Goal: Task Accomplishment & Management: Use online tool/utility

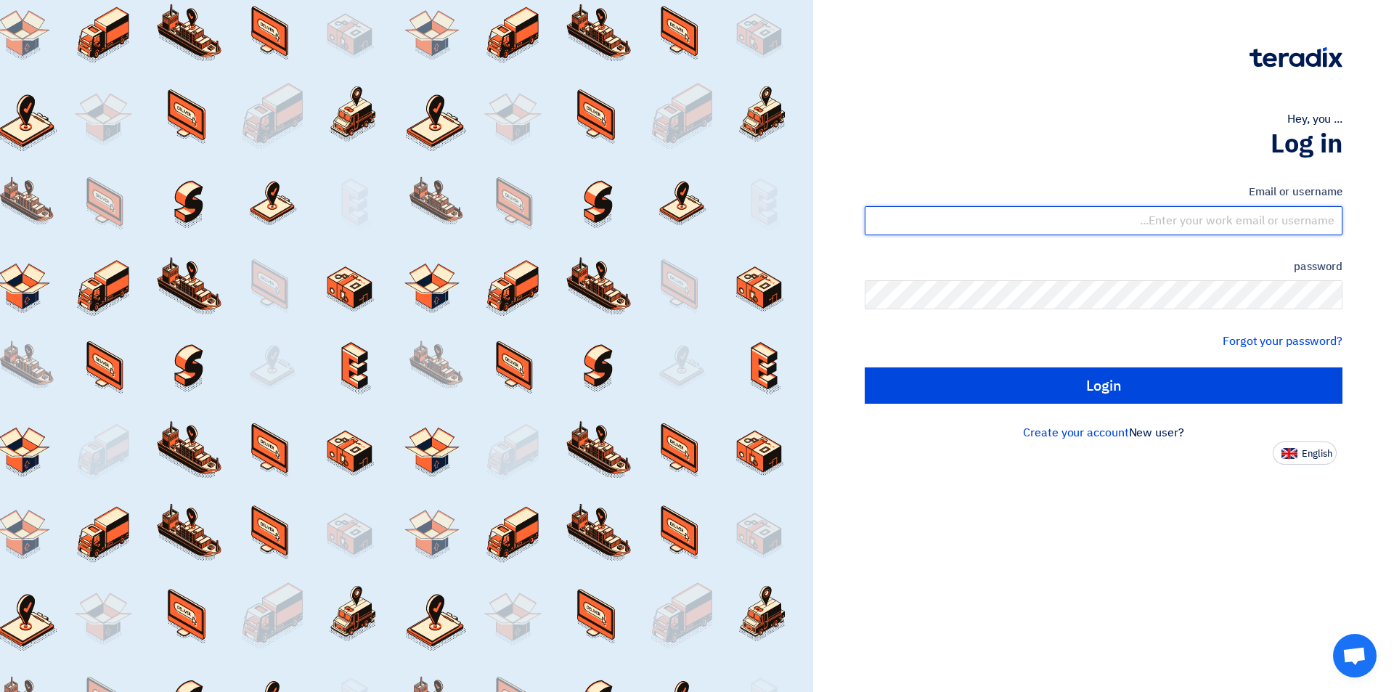
type input "[EMAIL_ADDRESS][DOMAIN_NAME]"
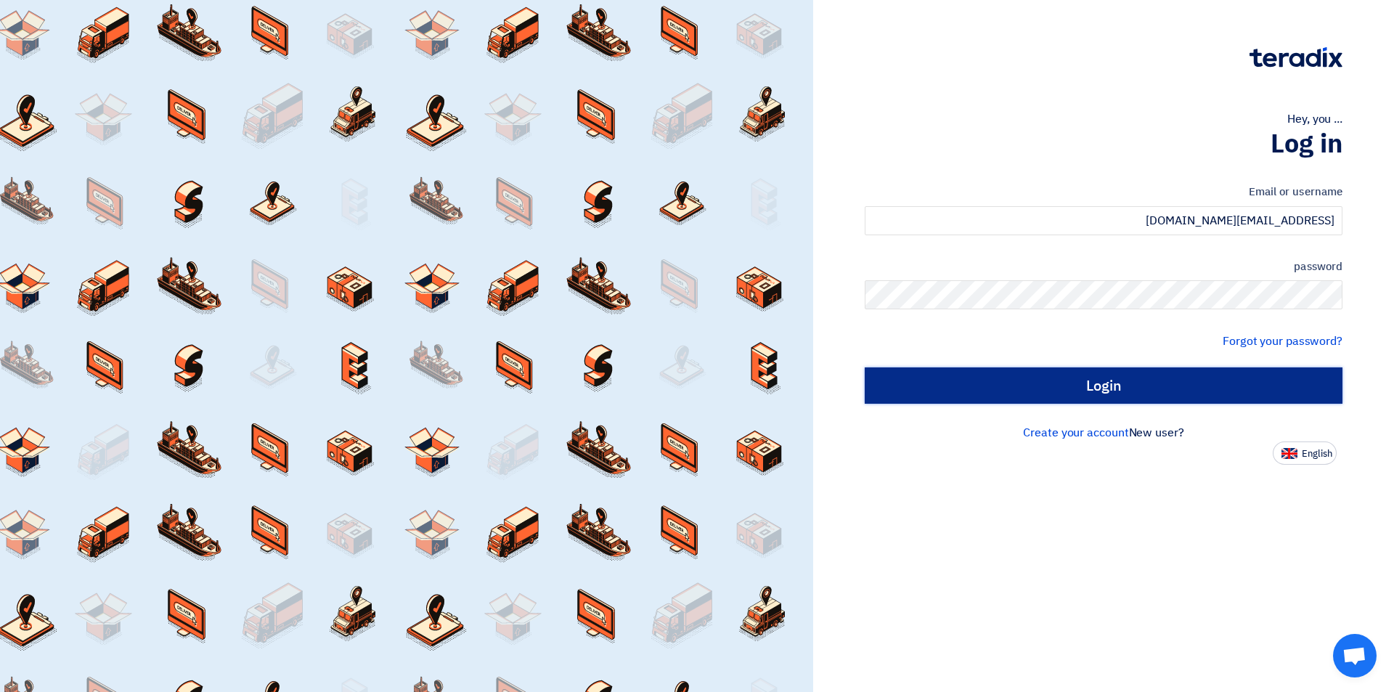
click at [1060, 381] on input "Login" at bounding box center [1104, 385] width 478 height 36
type input "Sign in"
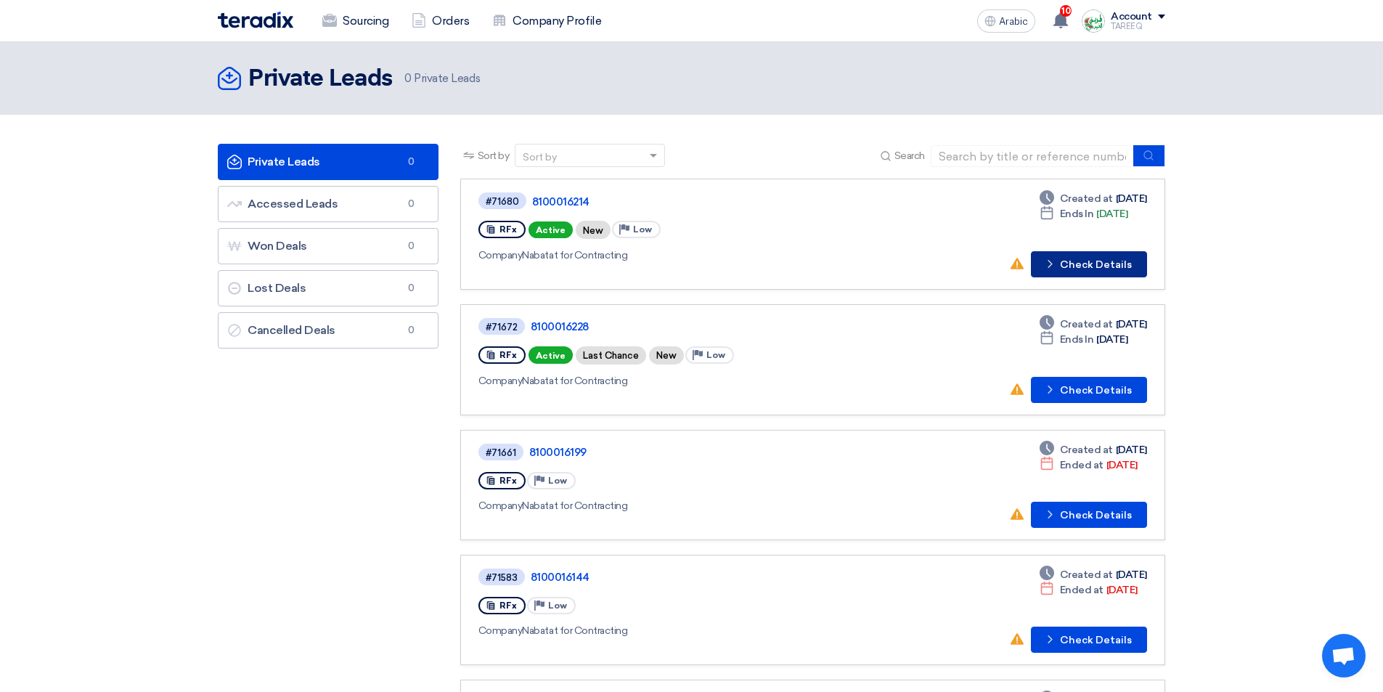
click at [1125, 264] on font "Check Details" at bounding box center [1096, 264] width 72 height 12
